Goal: Information Seeking & Learning: Find specific fact

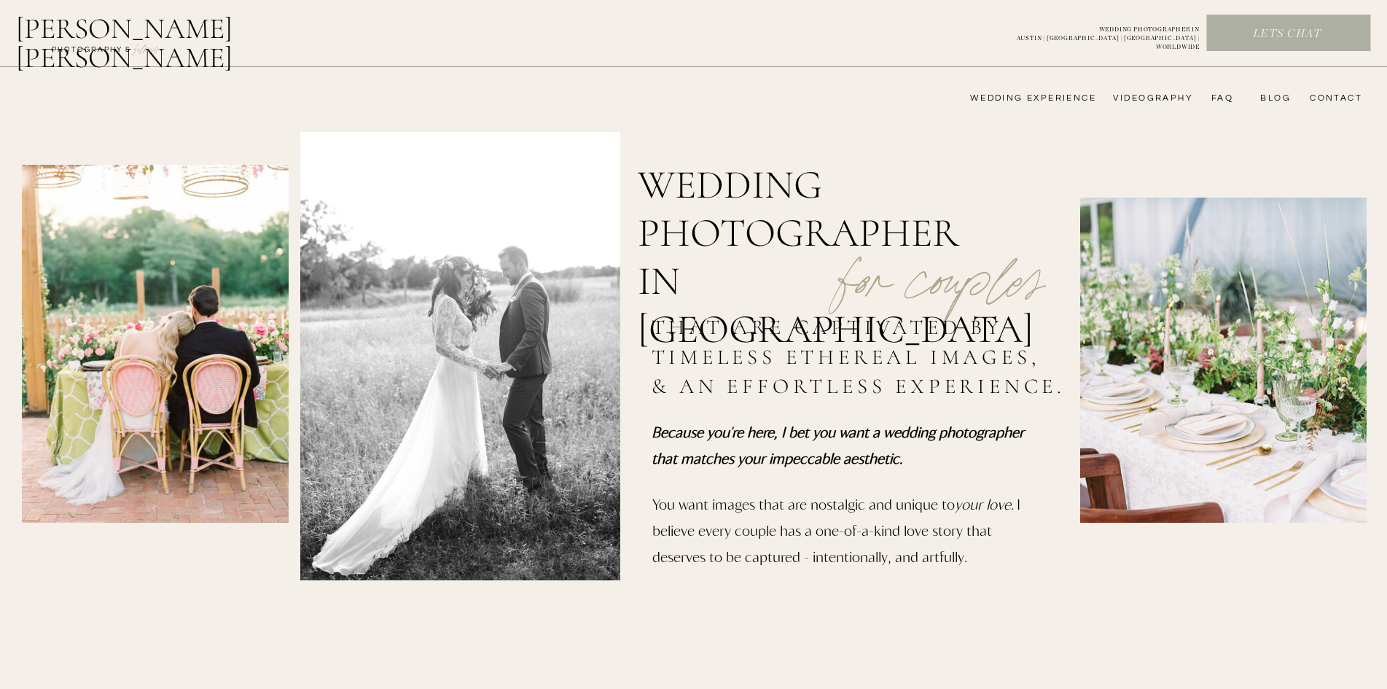
click at [1134, 94] on nav "videography" at bounding box center [1151, 99] width 85 height 12
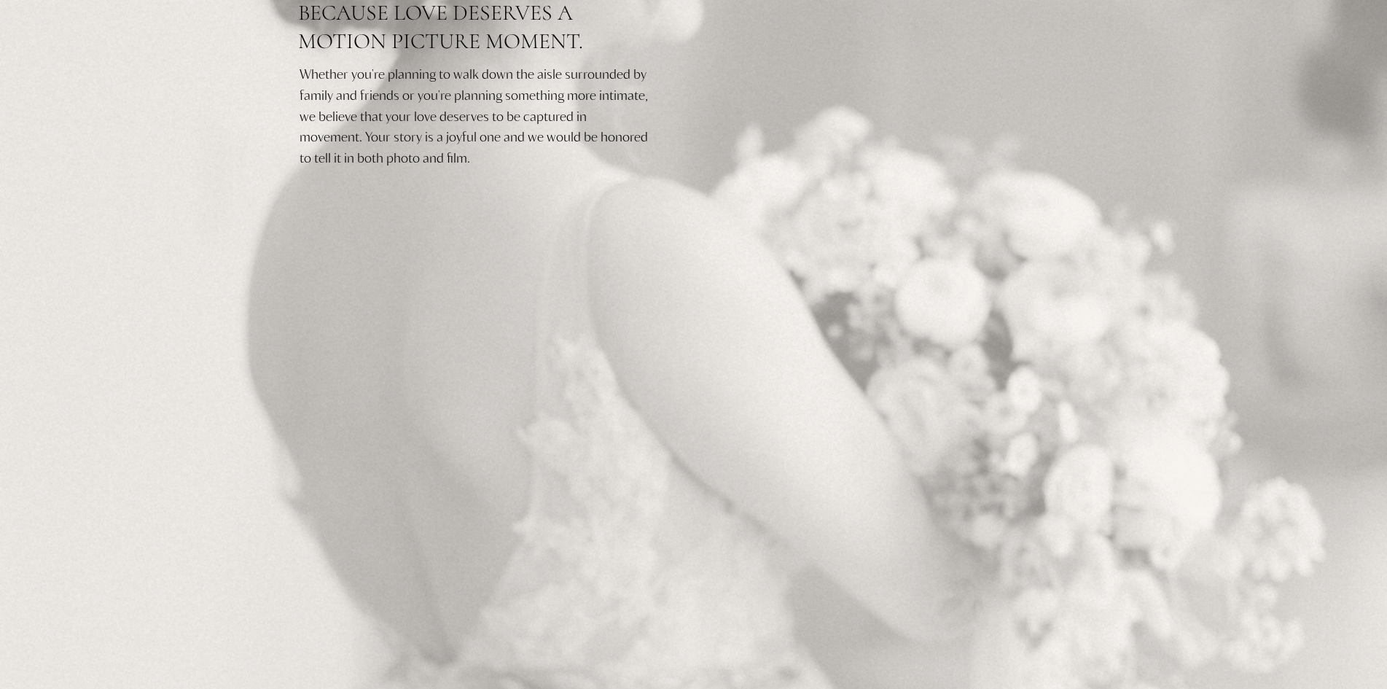
scroll to position [775, 0]
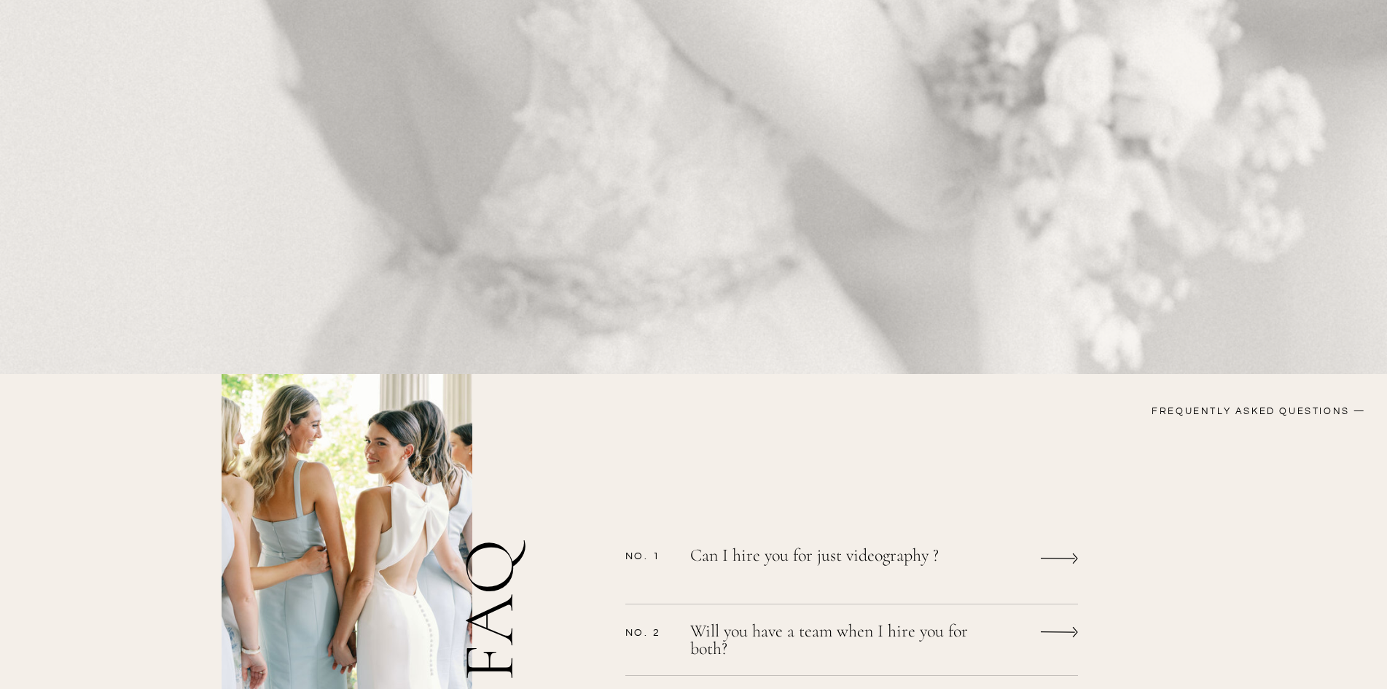
click at [1062, 558] on icon at bounding box center [1059, 559] width 37 height 28
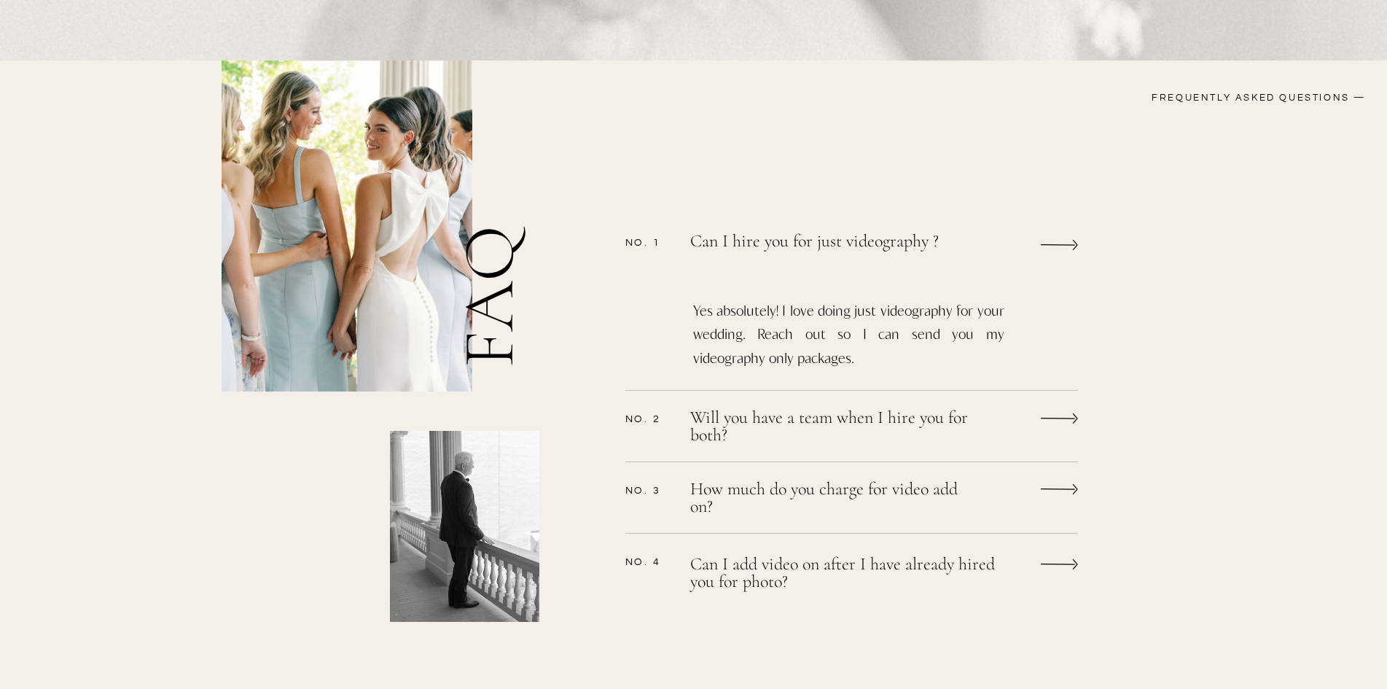
scroll to position [1094, 0]
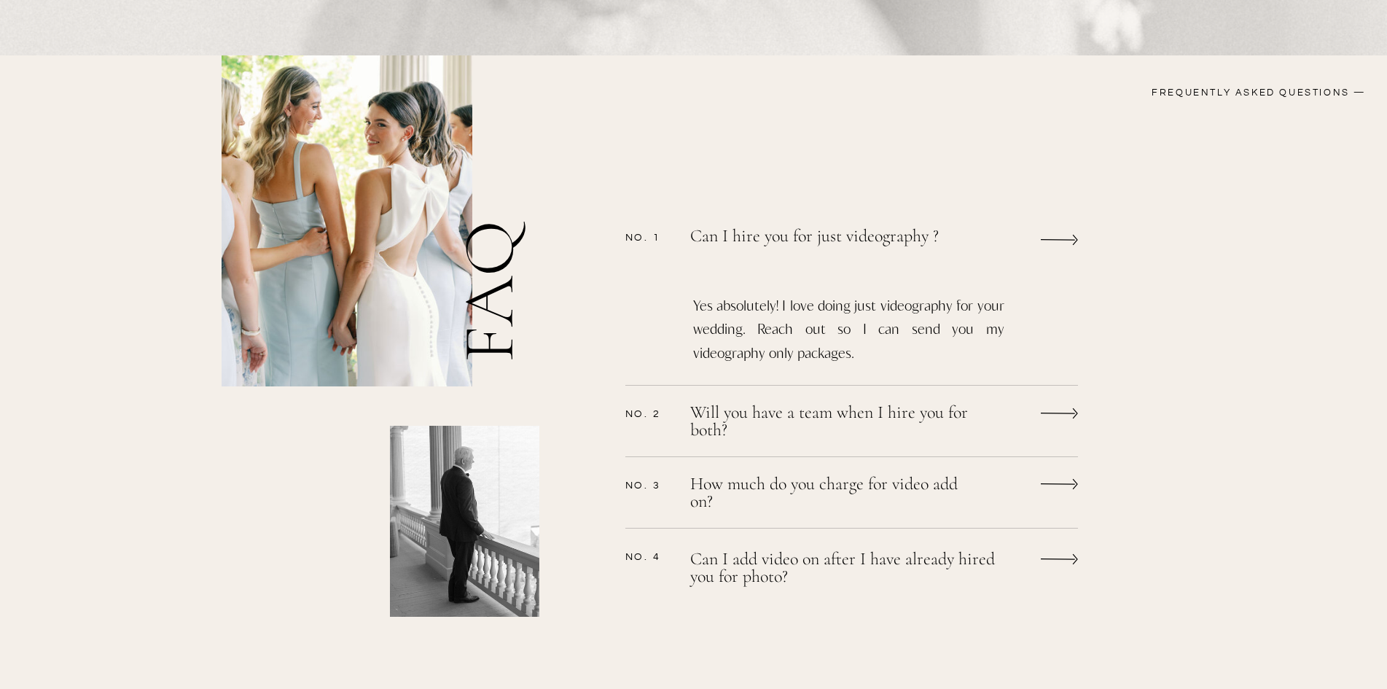
click at [846, 471] on div "CONTACT bLog FAQ videography wedding experience Alyssa nikole Lets chat WEDDING…" at bounding box center [693, 101] width 1387 height 2391
click at [846, 486] on p "How much do you charge for video add on?" at bounding box center [832, 494] width 284 height 39
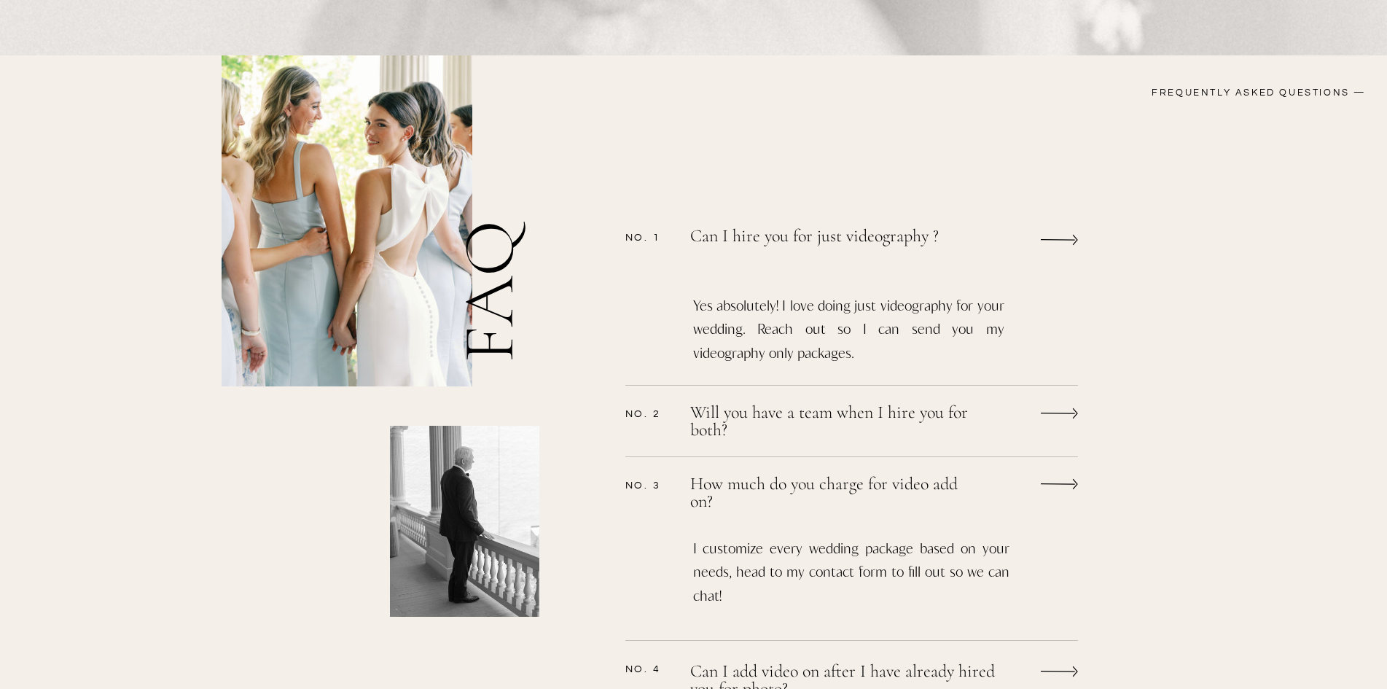
click at [846, 486] on p "How much do you charge for video add on?" at bounding box center [832, 492] width 284 height 35
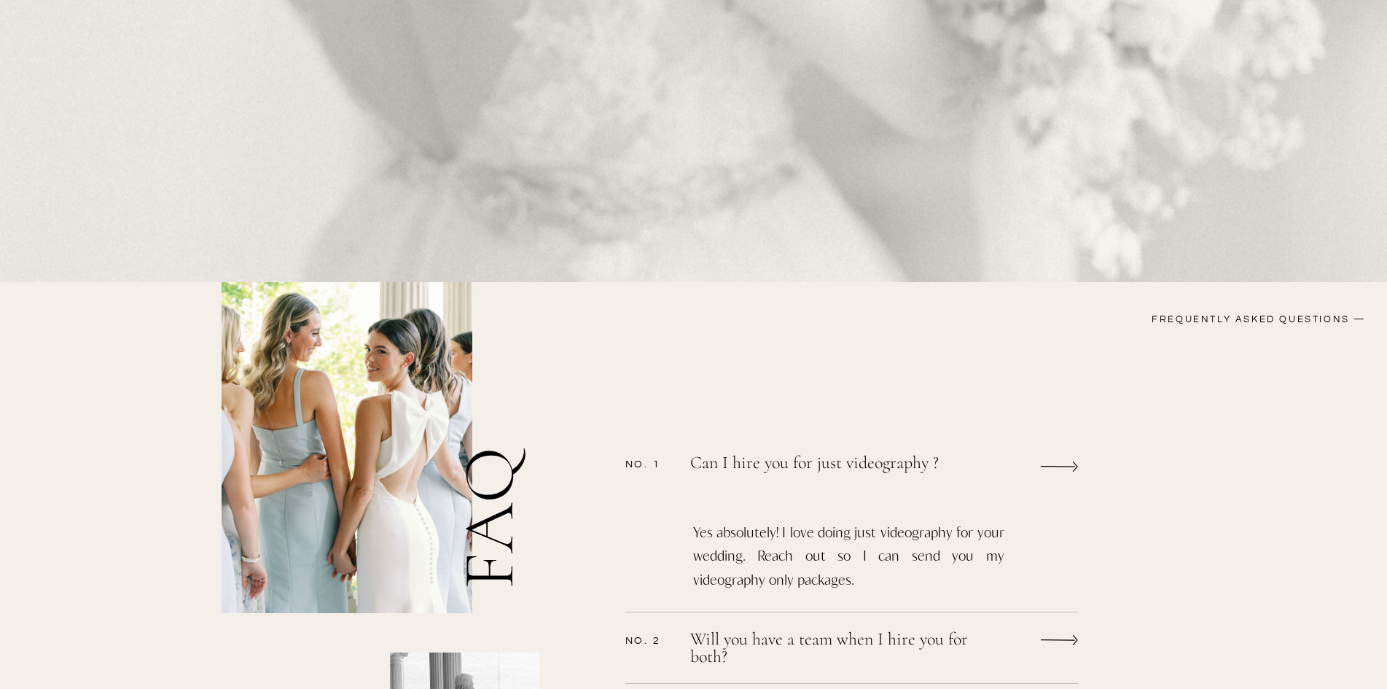
scroll to position [0, 0]
